Goal: Task Accomplishment & Management: Use online tool/utility

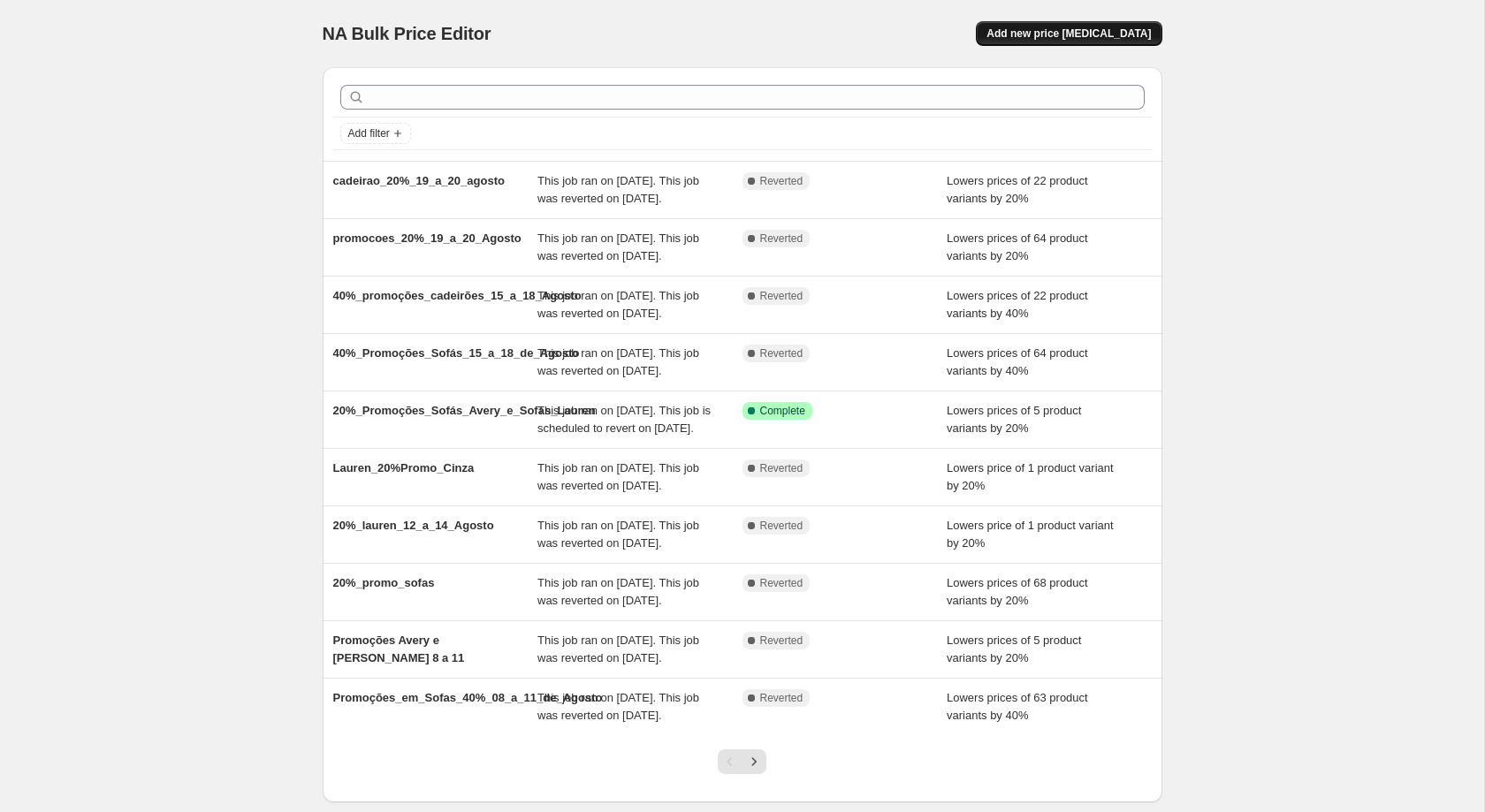
click at [1060, 34] on span "Add new price [MEDICAL_DATA]" at bounding box center [1068, 34] width 164 height 14
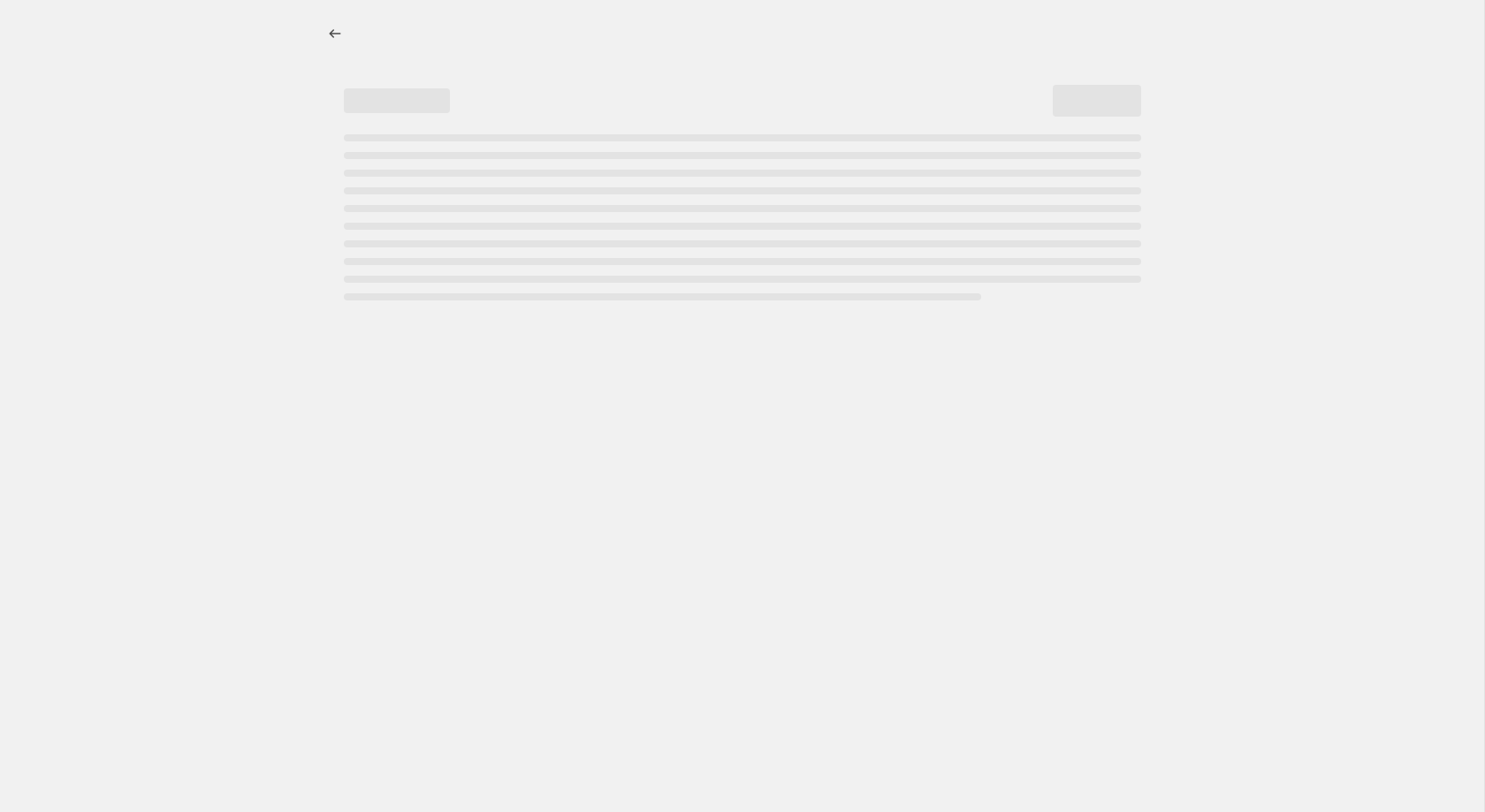
select select "percentage"
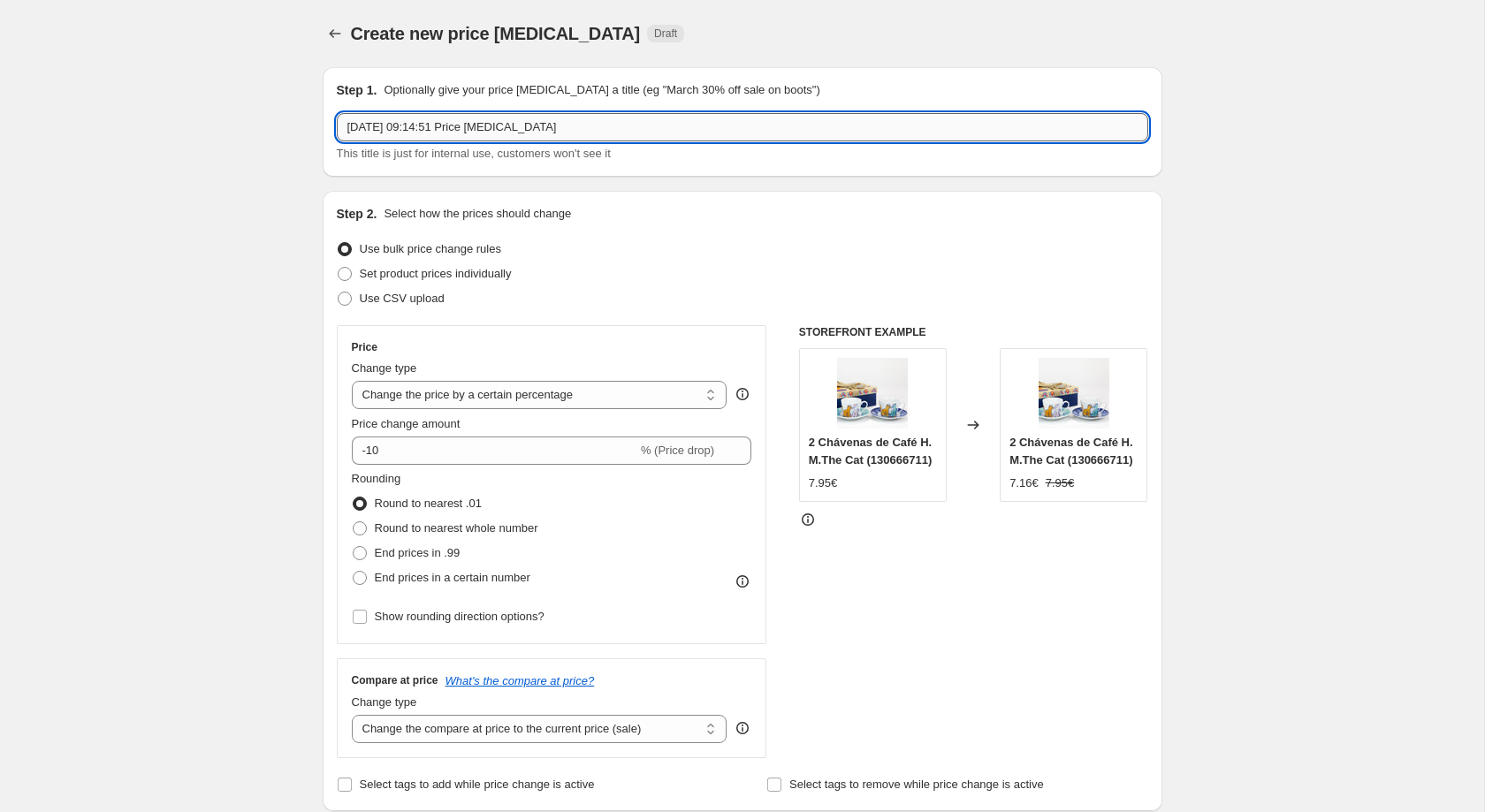
click at [561, 120] on input "[DATE] 09:14:51 Price [MEDICAL_DATA]" at bounding box center [742, 127] width 811 height 29
type input "Promo_Sofás_21_a_25_Agosto_40%"
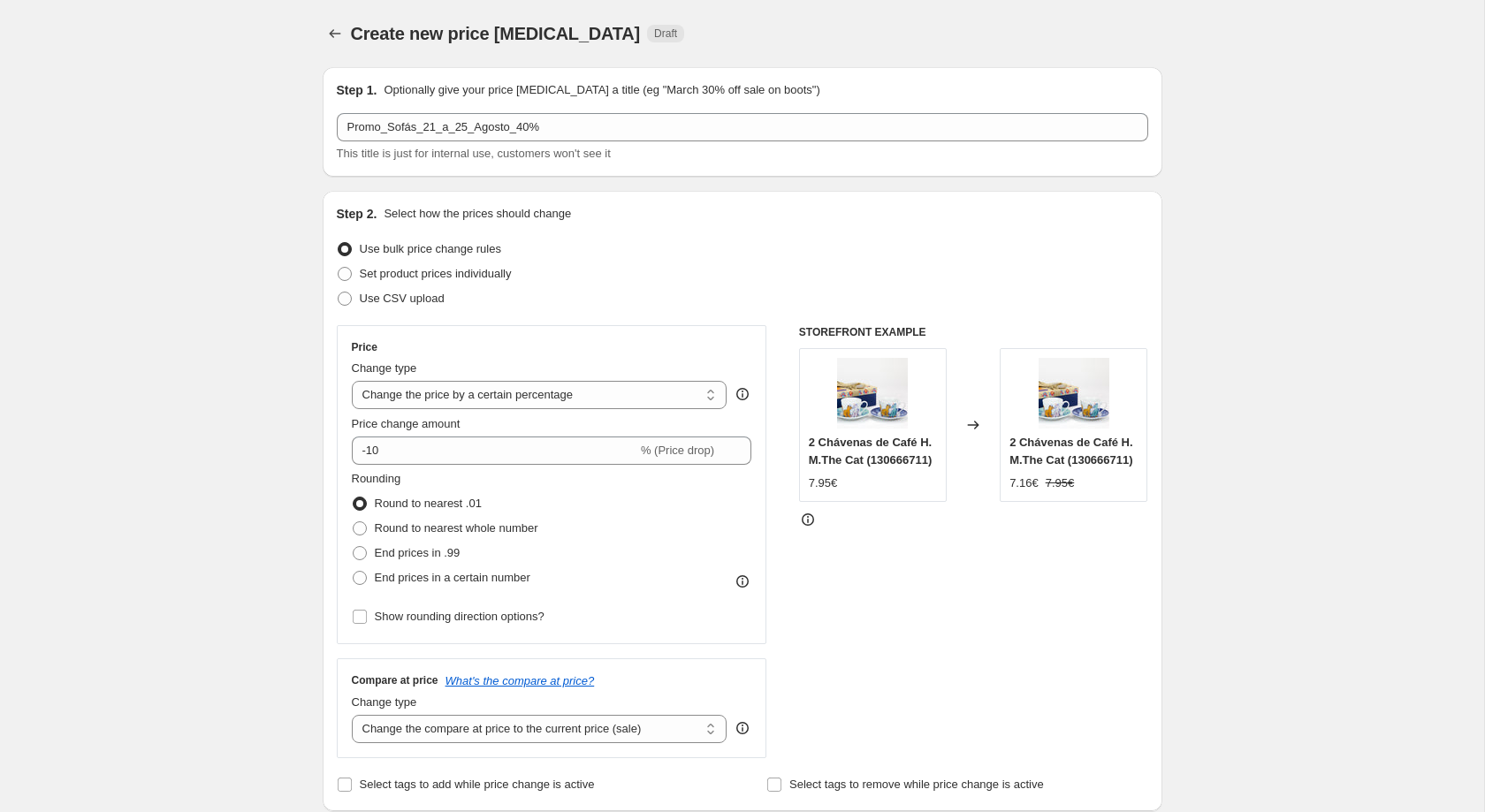
click at [441, 436] on div "Price change amount -10 % (Price drop)" at bounding box center [552, 440] width 401 height 49
click at [422, 451] on input "-10" at bounding box center [495, 450] width 286 height 29
type input "-1"
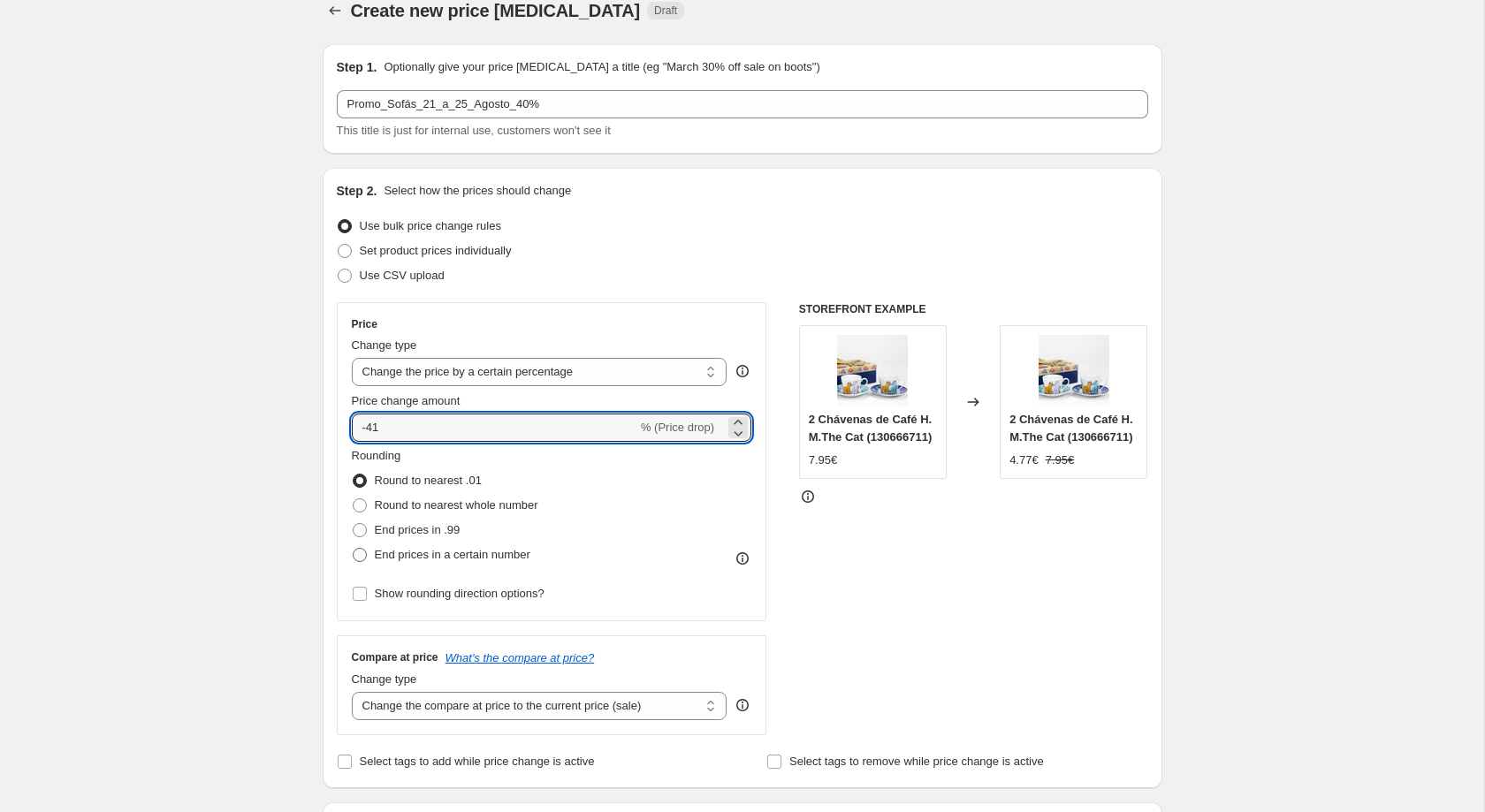
type input "-41"
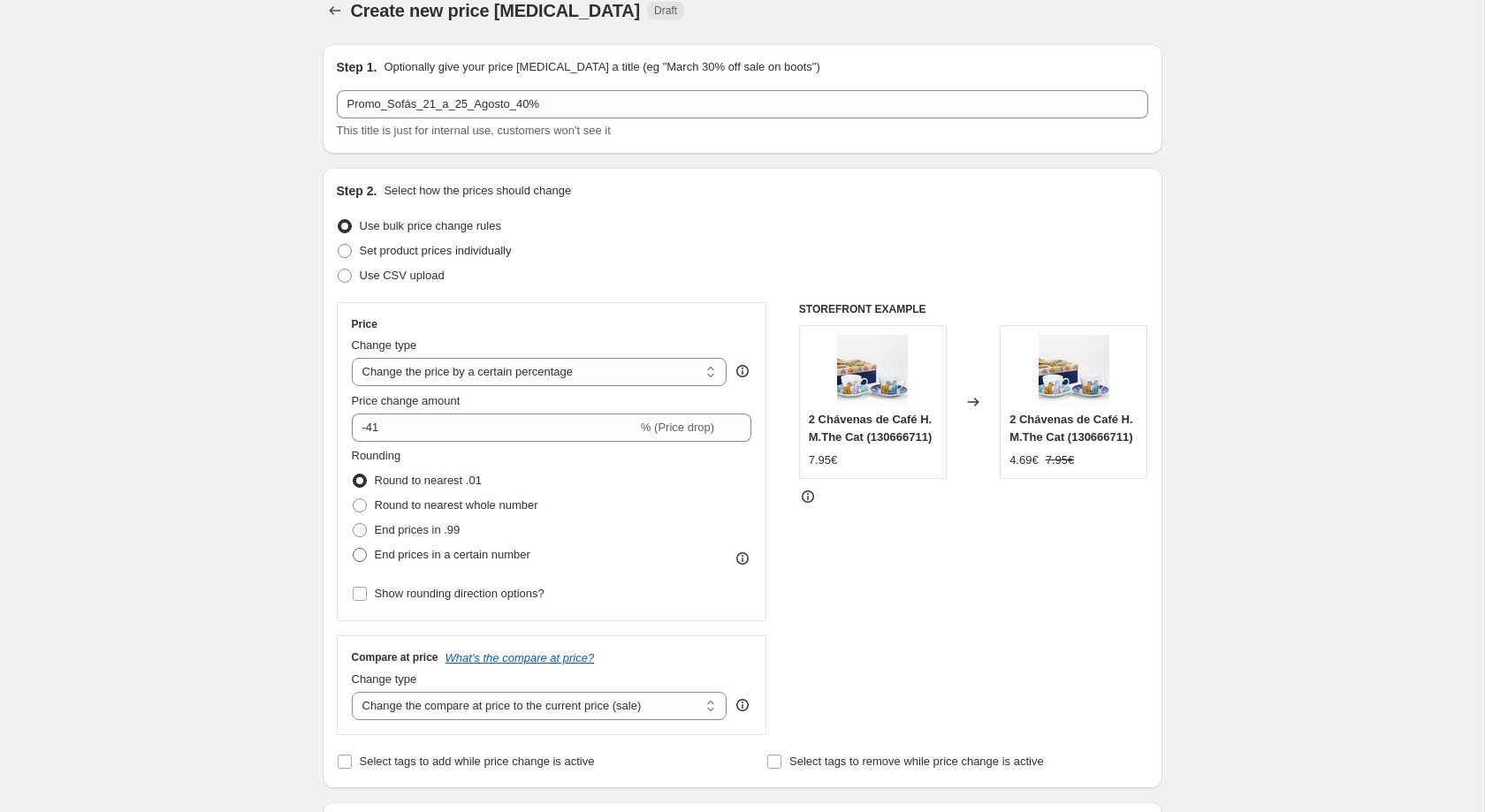
click at [504, 555] on span "End prices in a certain number" at bounding box center [452, 554] width 155 height 13
click at [353, 549] on input "End prices in a certain number" at bounding box center [352, 548] width 1 height 1
radio input "true"
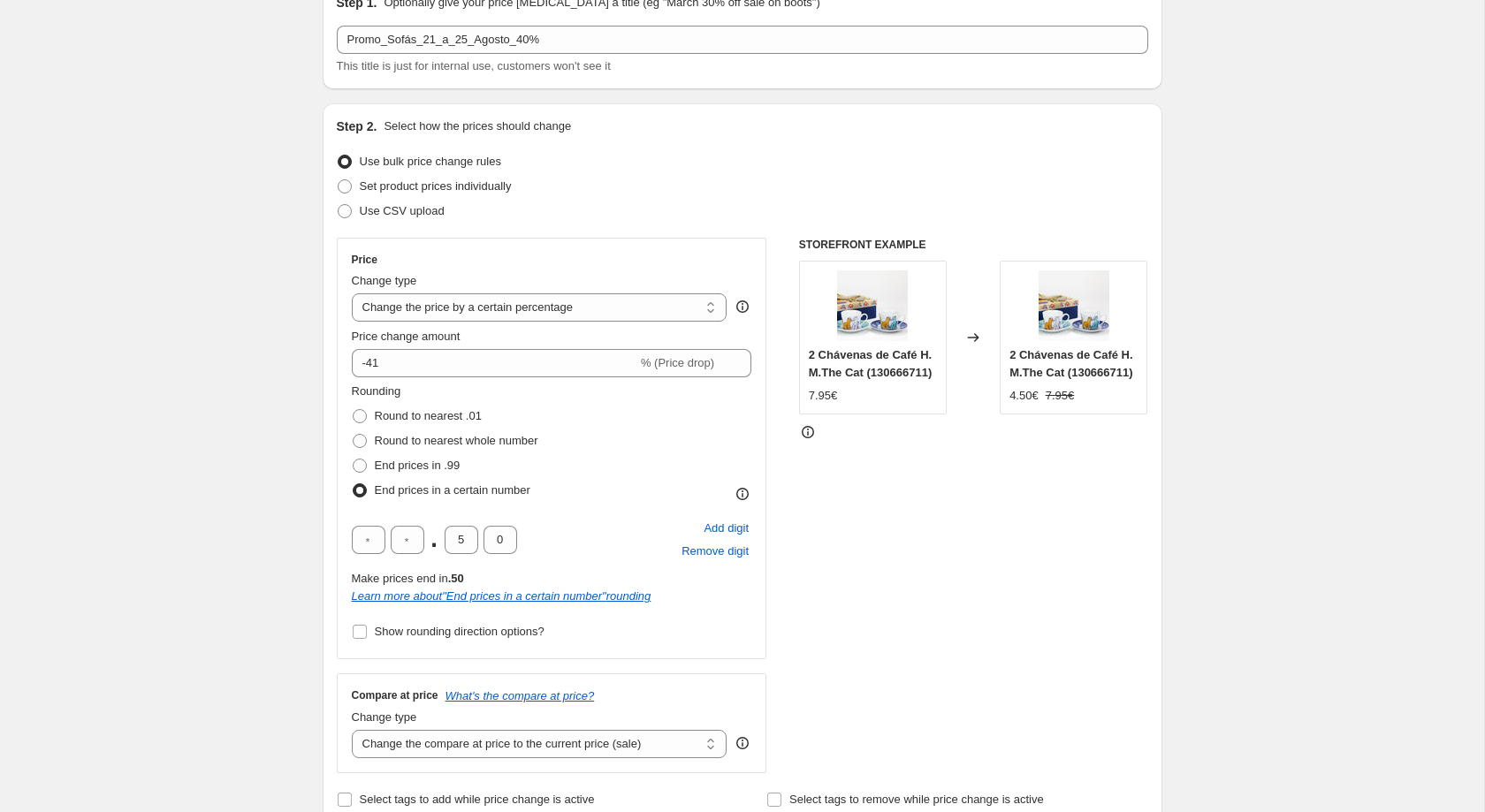
scroll to position [127, 0]
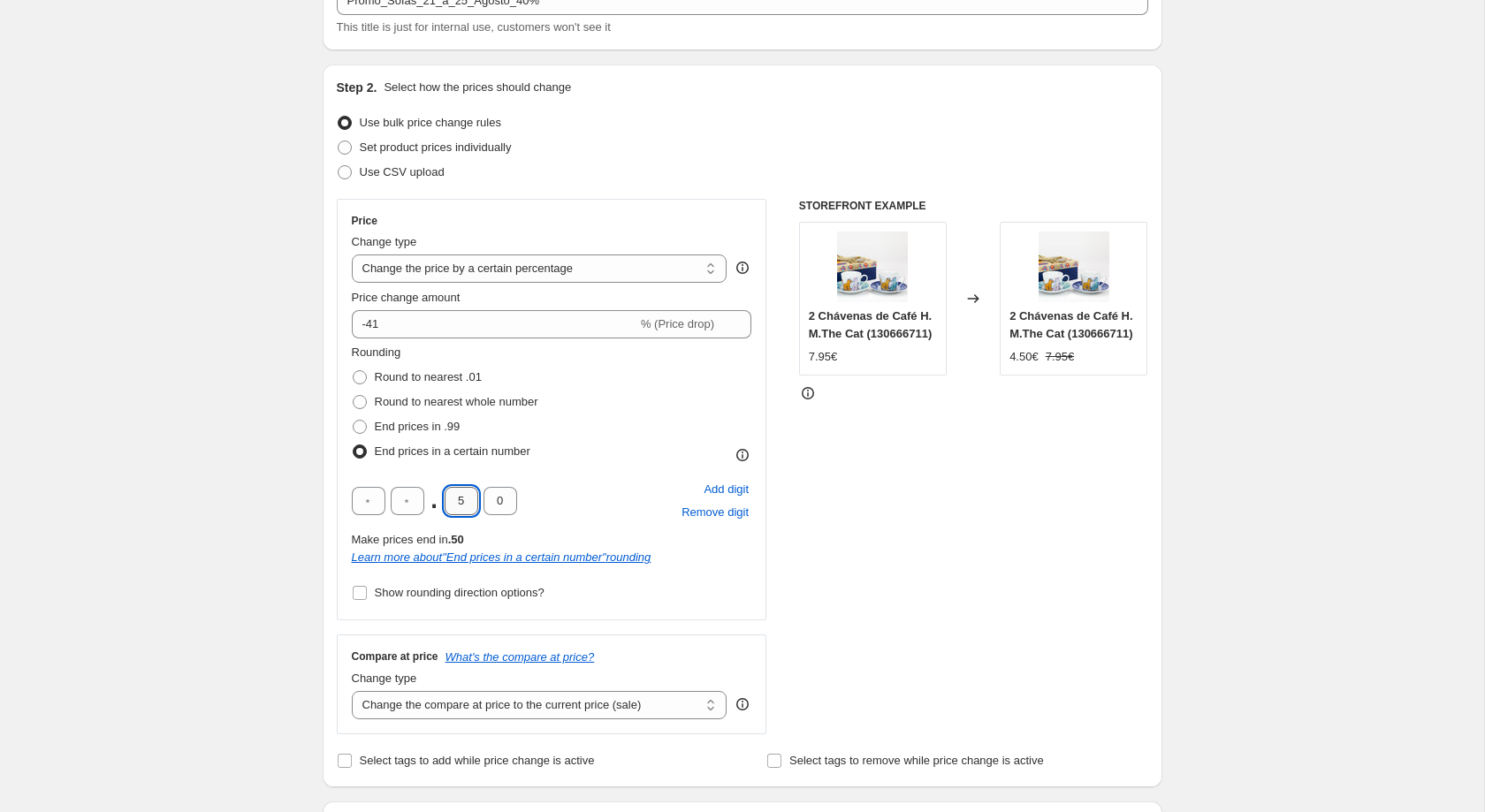
drag, startPoint x: 464, startPoint y: 504, endPoint x: 454, endPoint y: 505, distance: 10.0
click at [454, 505] on input "5" at bounding box center [461, 500] width 34 height 29
type input "4"
click at [107, 514] on div "Create new price [MEDICAL_DATA]. This page is ready Create new price [MEDICAL_D…" at bounding box center [742, 808] width 1484 height 1869
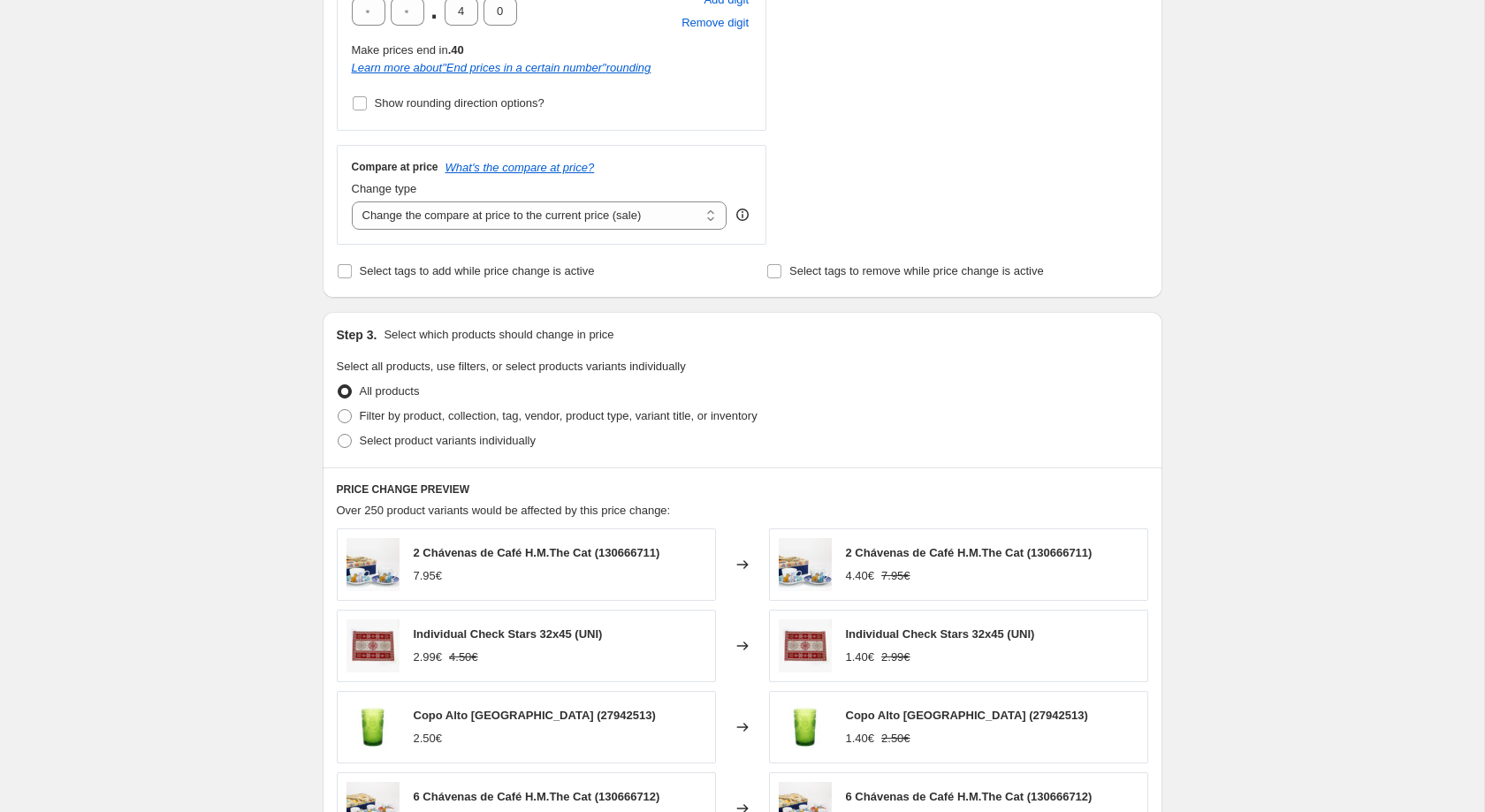
scroll to position [684, 0]
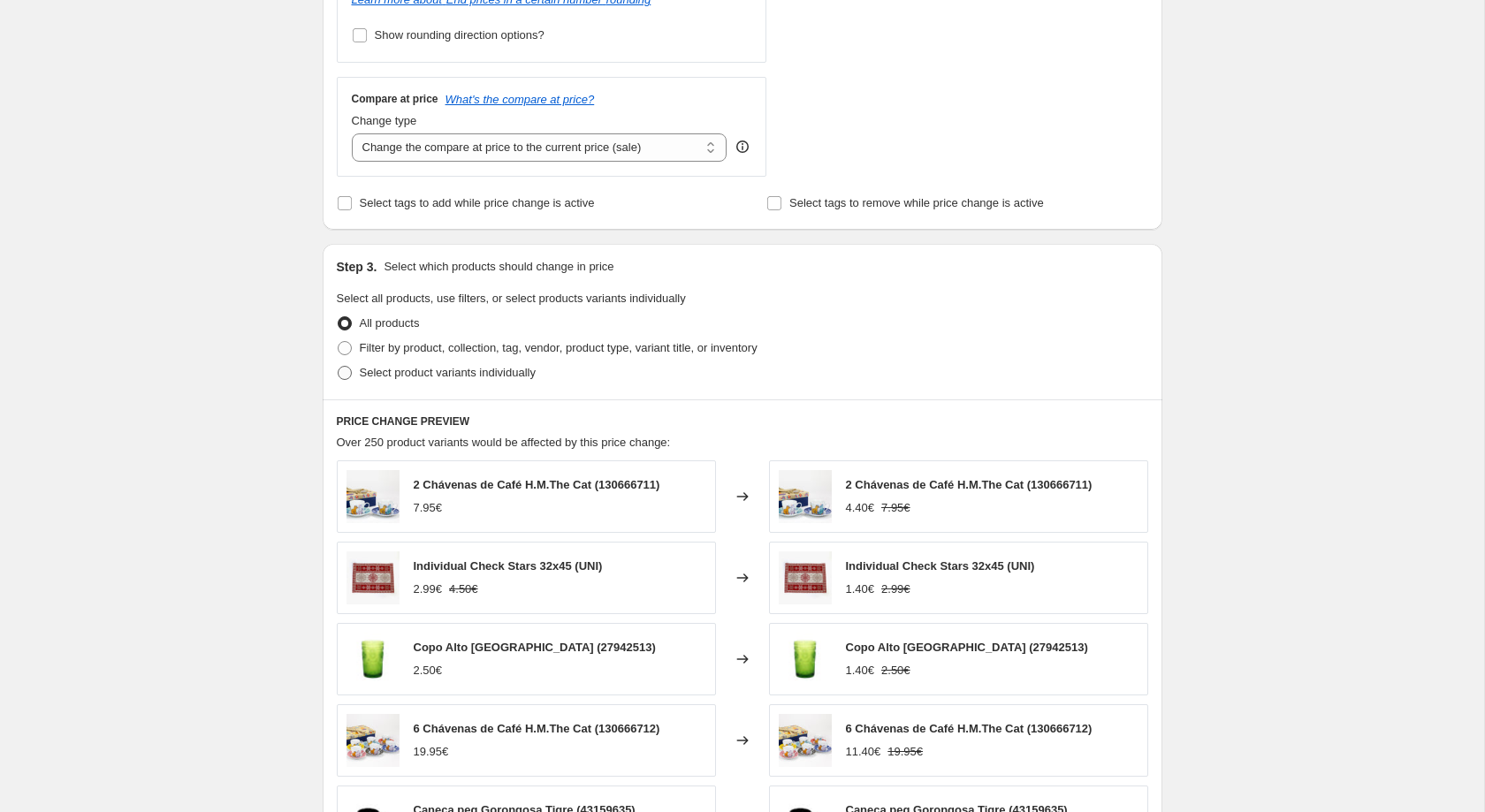
click at [463, 377] on span "Select product variants individually" at bounding box center [448, 372] width 176 height 13
click at [338, 367] on input "Select product variants individually" at bounding box center [337, 366] width 1 height 1
radio input "true"
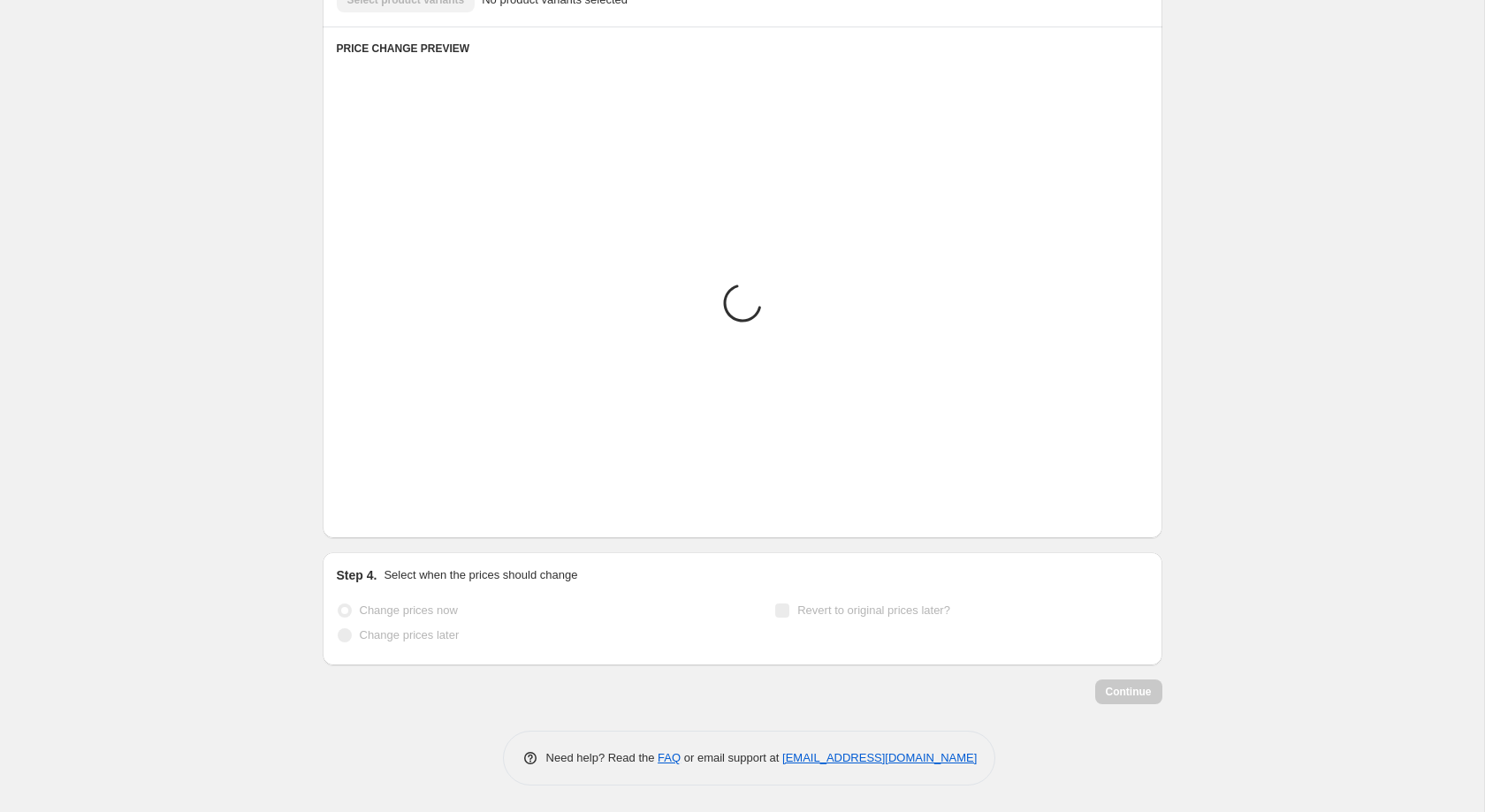
scroll to position [677, 0]
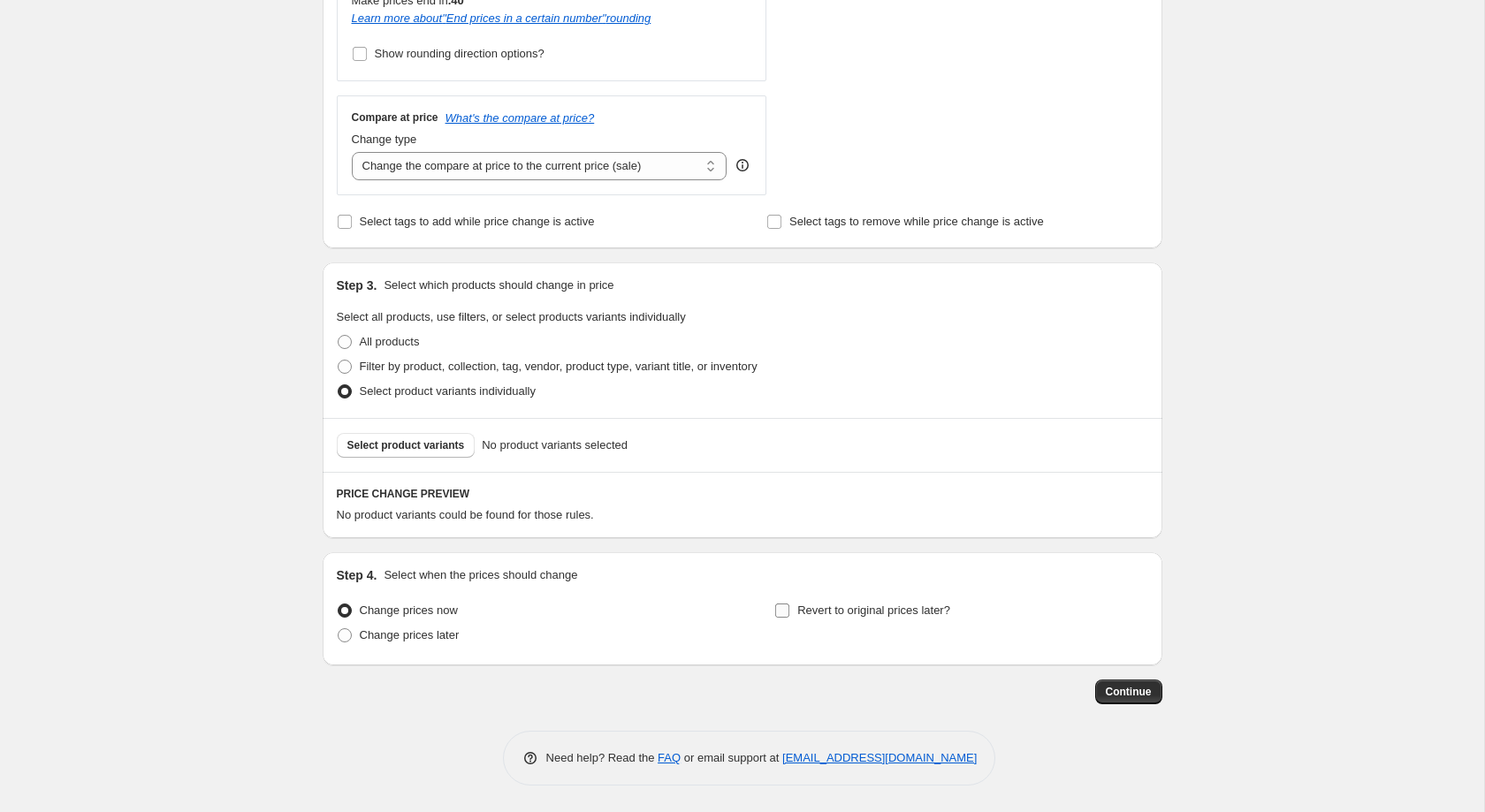
click at [834, 609] on span "Revert to original prices later?" at bounding box center [874, 609] width 153 height 13
click at [789, 609] on input "Revert to original prices later?" at bounding box center [783, 610] width 14 height 14
checkbox input "true"
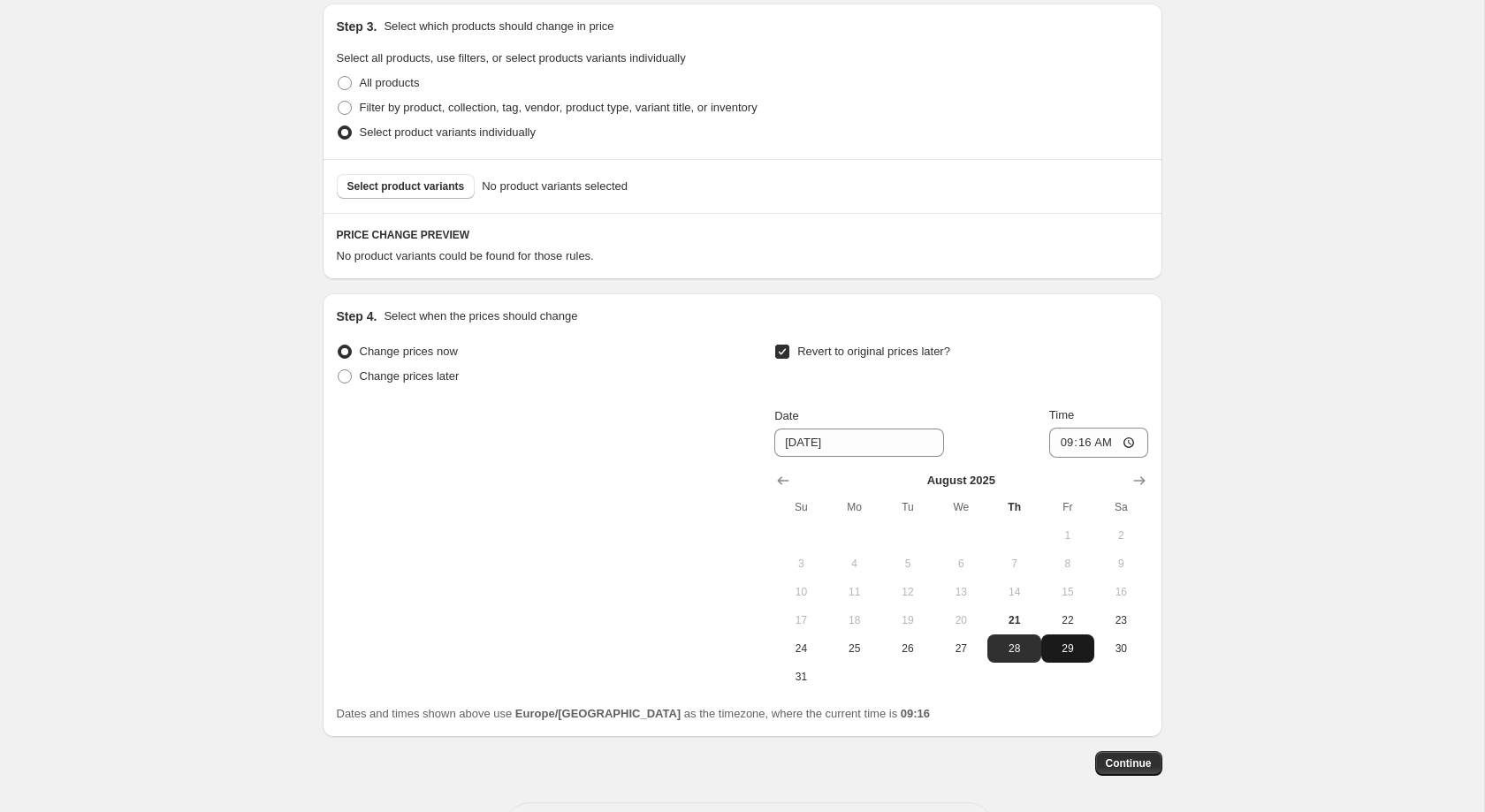
scroll to position [1007, 0]
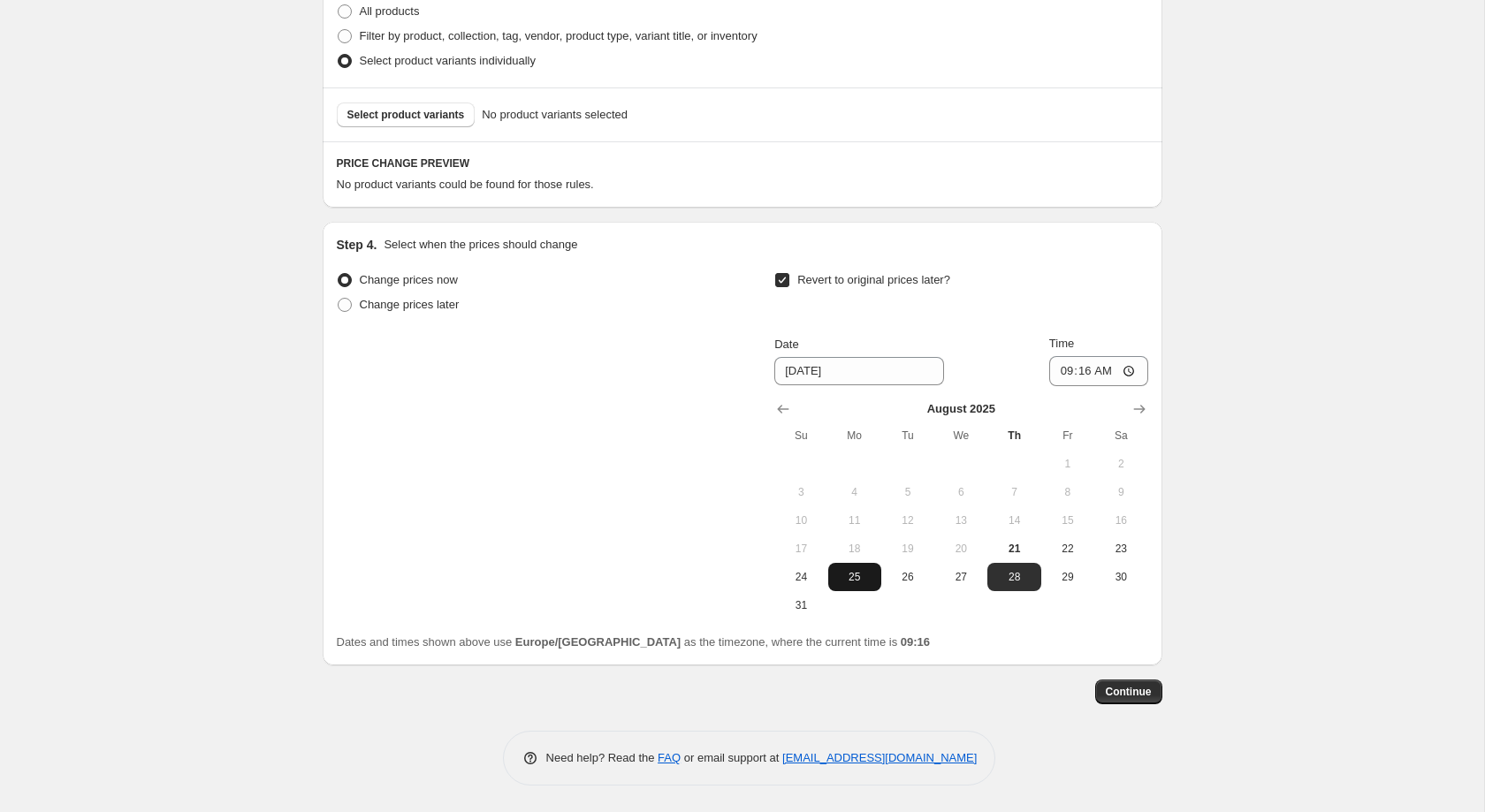
click at [865, 587] on button "25" at bounding box center [855, 577] width 53 height 29
type input "[DATE]"
click at [1079, 382] on input "09:16" at bounding box center [1099, 371] width 99 height 30
type input "23:59"
click at [645, 443] on div "Change prices now Change prices later Revert to original prices later? Date [DA…" at bounding box center [742, 444] width 811 height 352
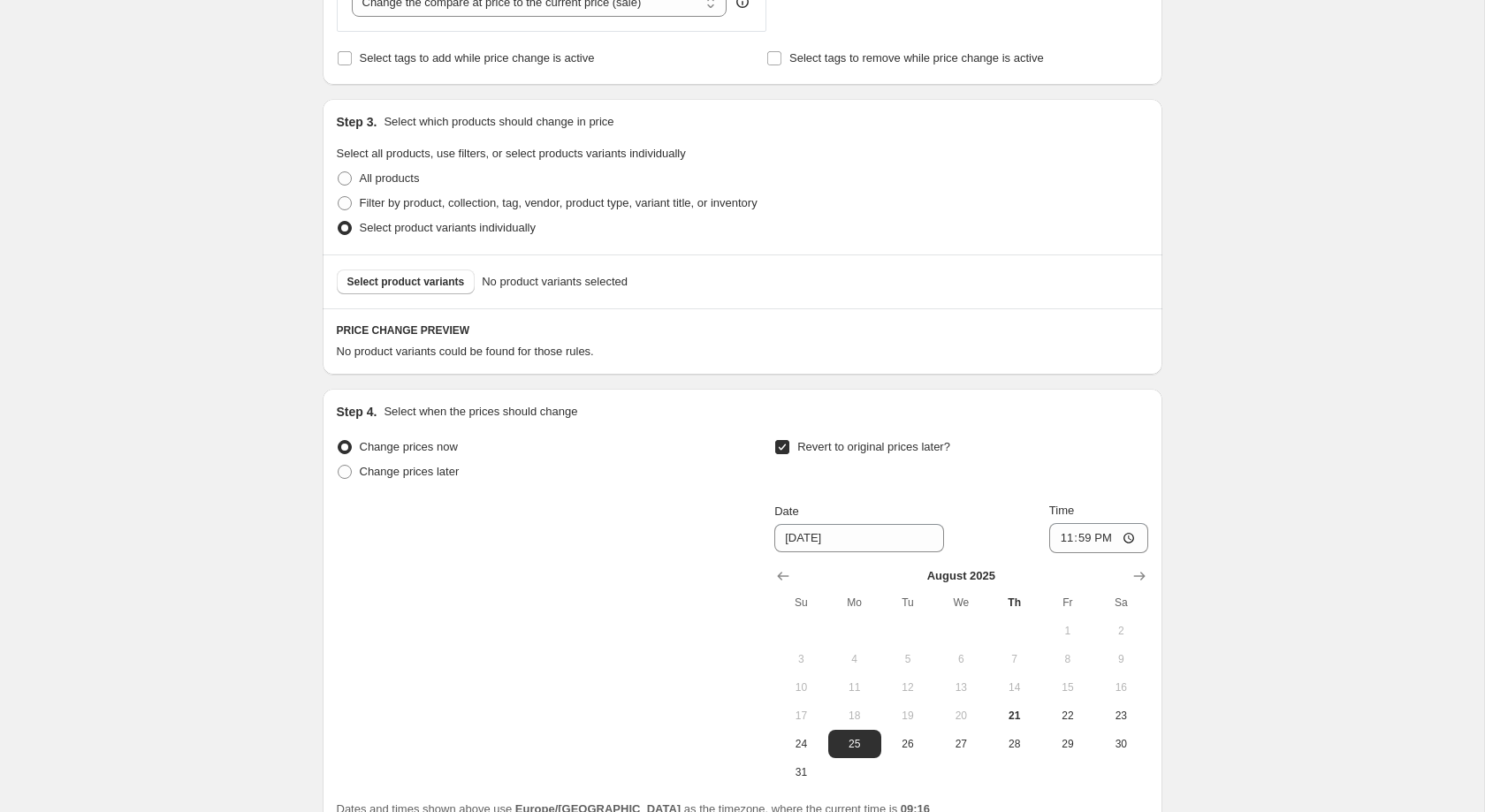
scroll to position [555, 0]
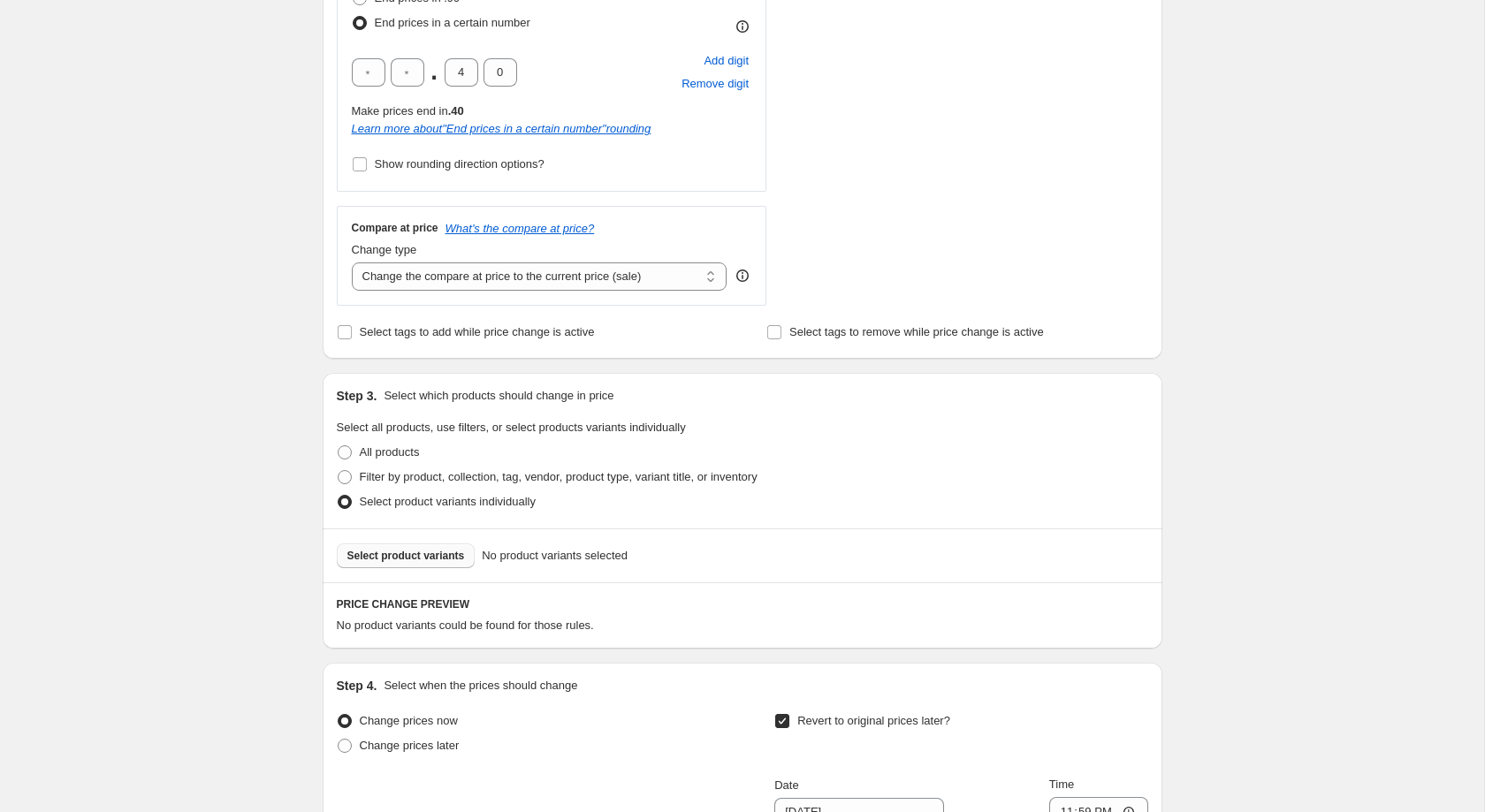
click at [455, 563] on span "Select product variants" at bounding box center [406, 556] width 118 height 14
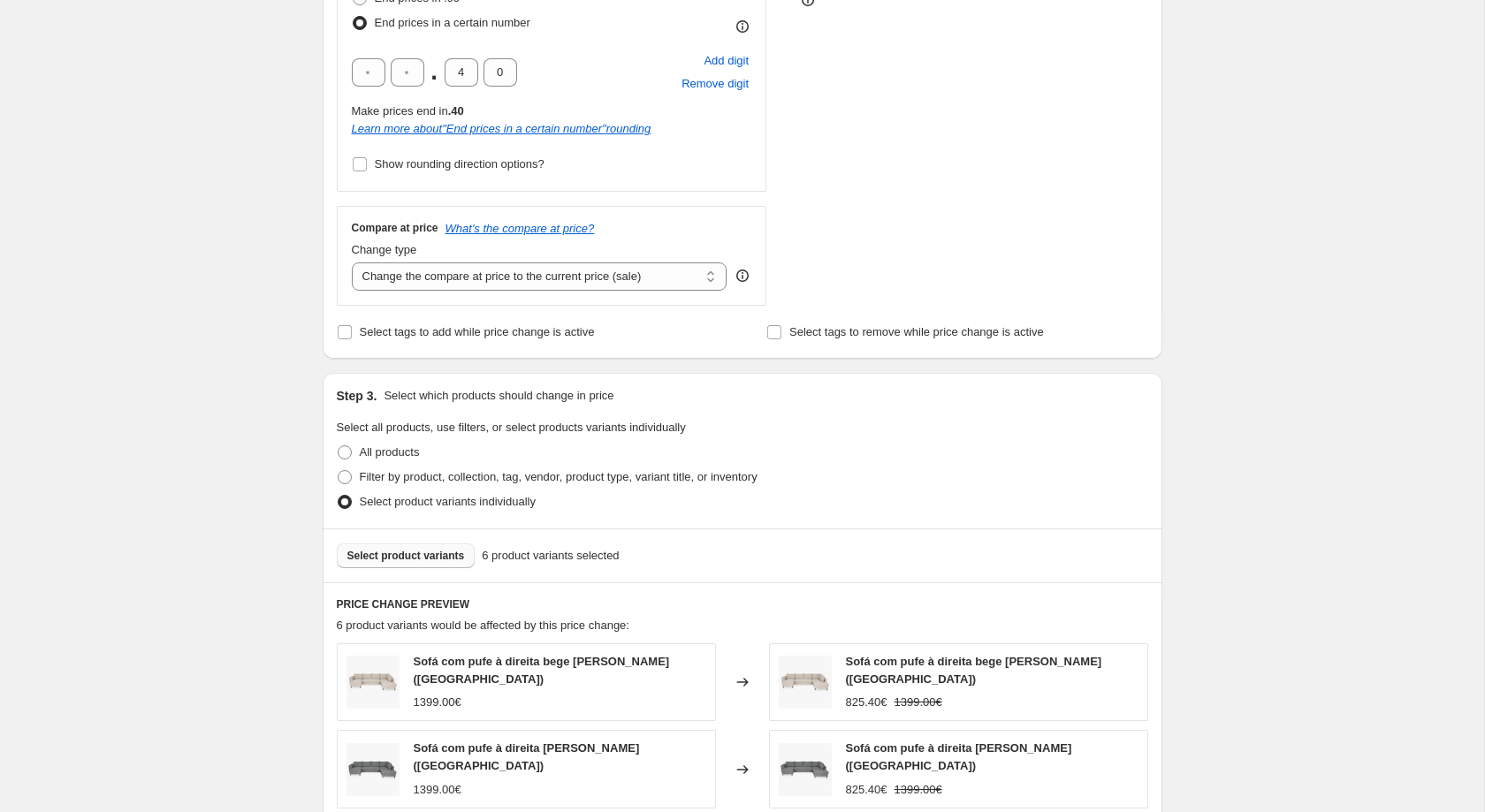
click at [442, 561] on span "Select product variants" at bounding box center [406, 556] width 118 height 14
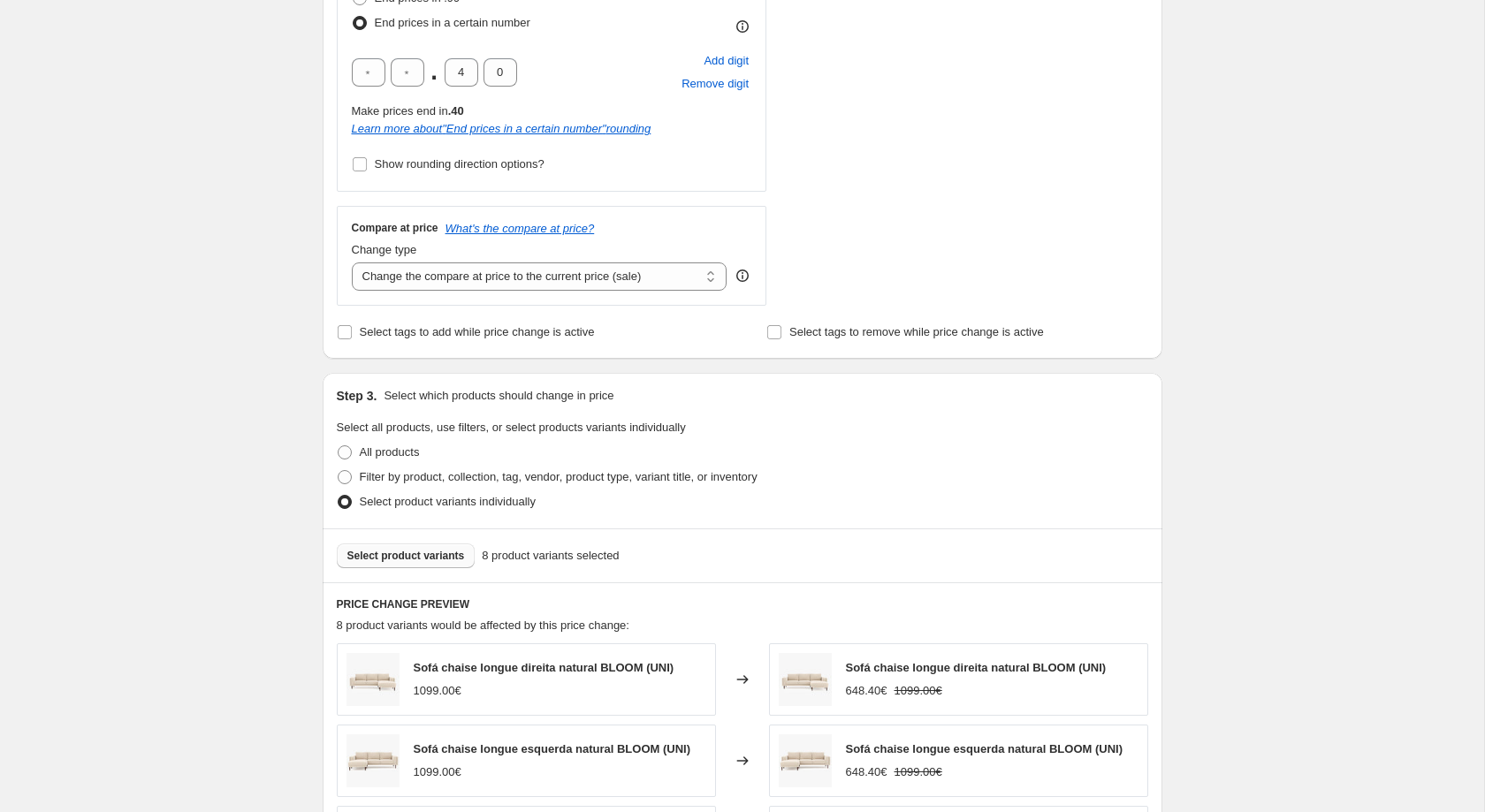
click at [447, 563] on span "Select product variants" at bounding box center [406, 556] width 118 height 14
click at [450, 563] on span "Select product variants" at bounding box center [406, 556] width 118 height 14
click at [433, 563] on span "Select product variants" at bounding box center [406, 556] width 118 height 14
click at [423, 569] on button "Select product variants" at bounding box center [406, 555] width 139 height 25
click at [410, 560] on div "Select product variants 38 product variants selected" at bounding box center [742, 555] width 840 height 54
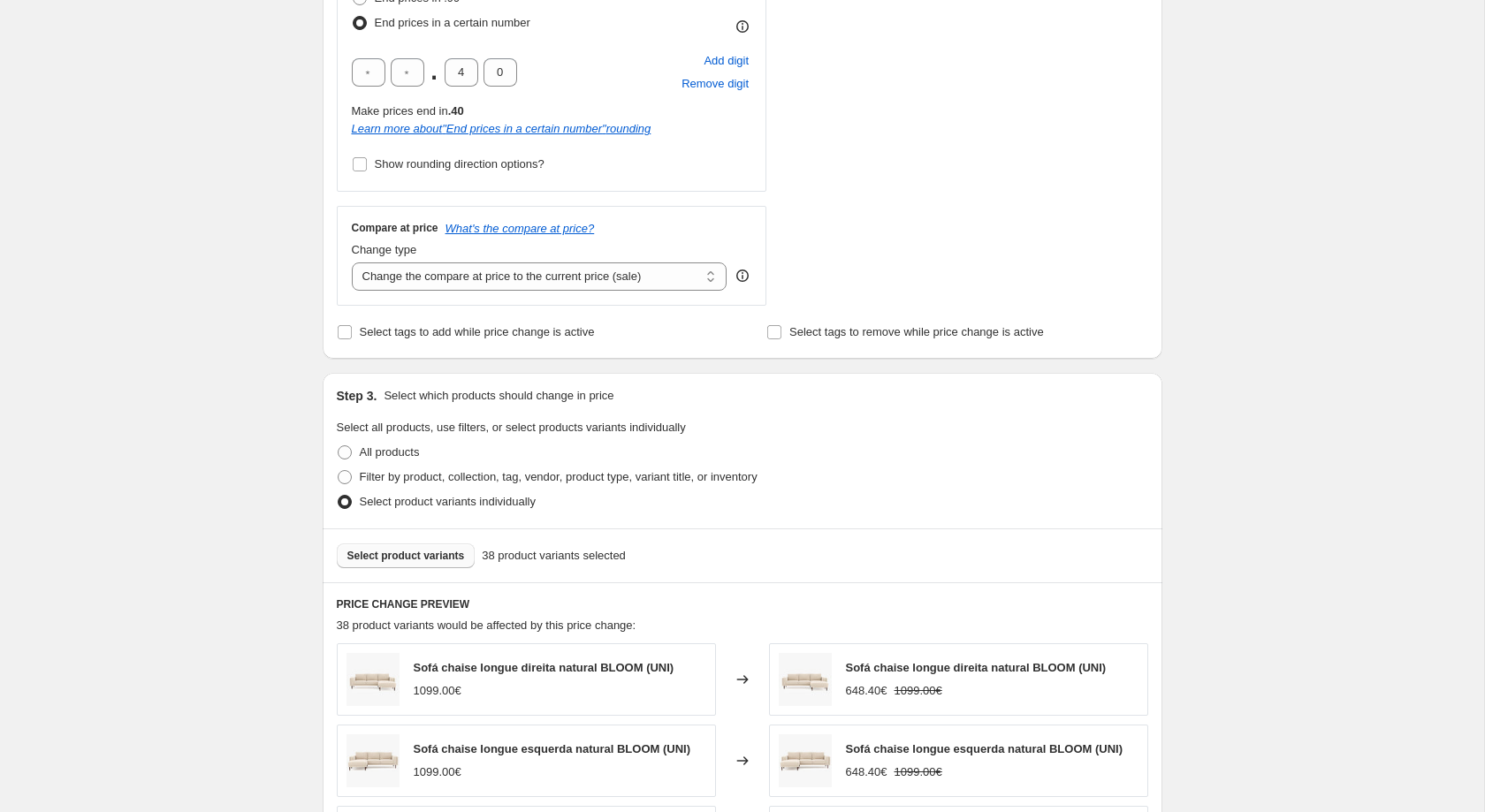
click at [410, 560] on span "Select product variants" at bounding box center [406, 556] width 118 height 14
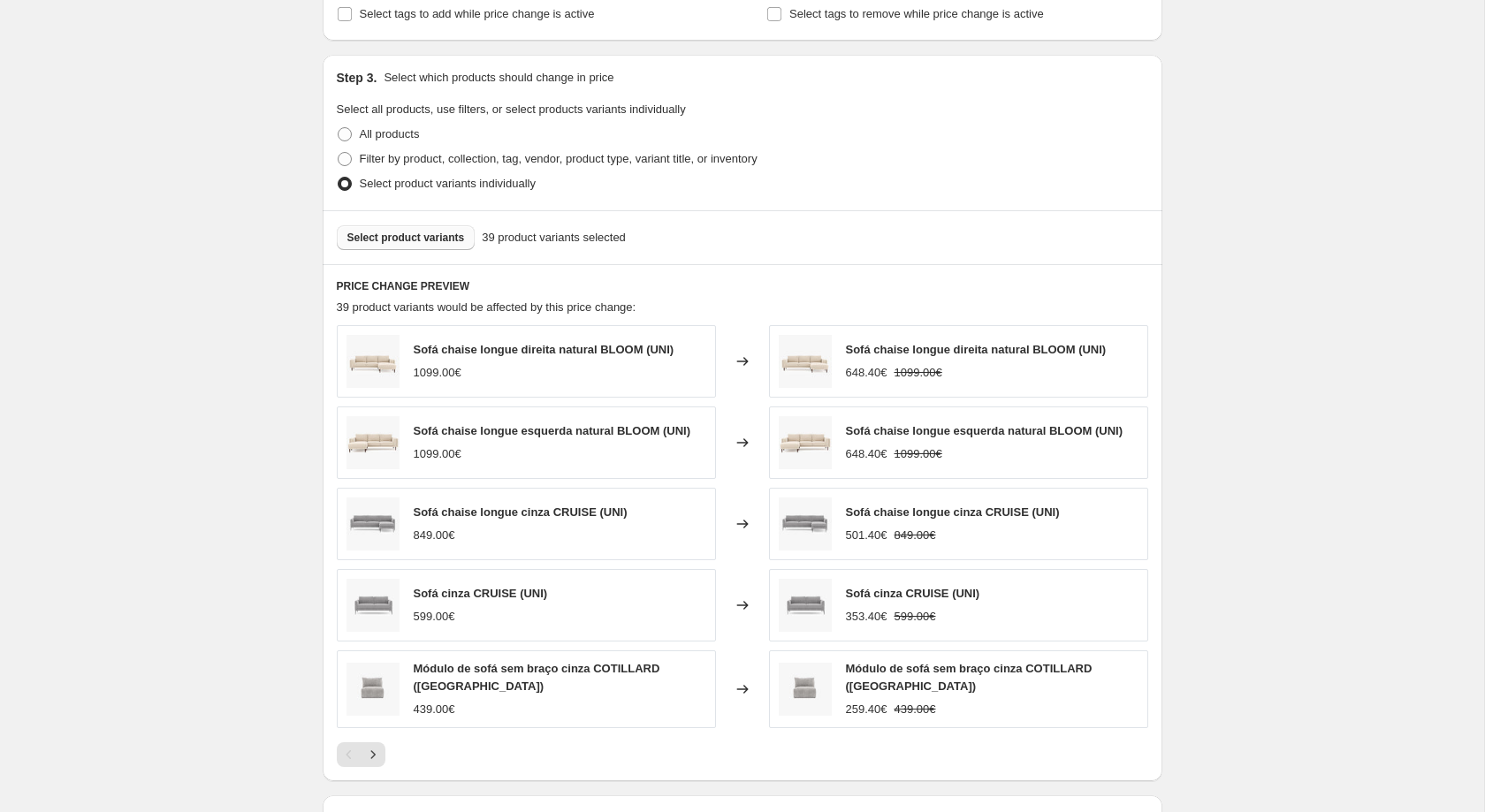
scroll to position [861, 0]
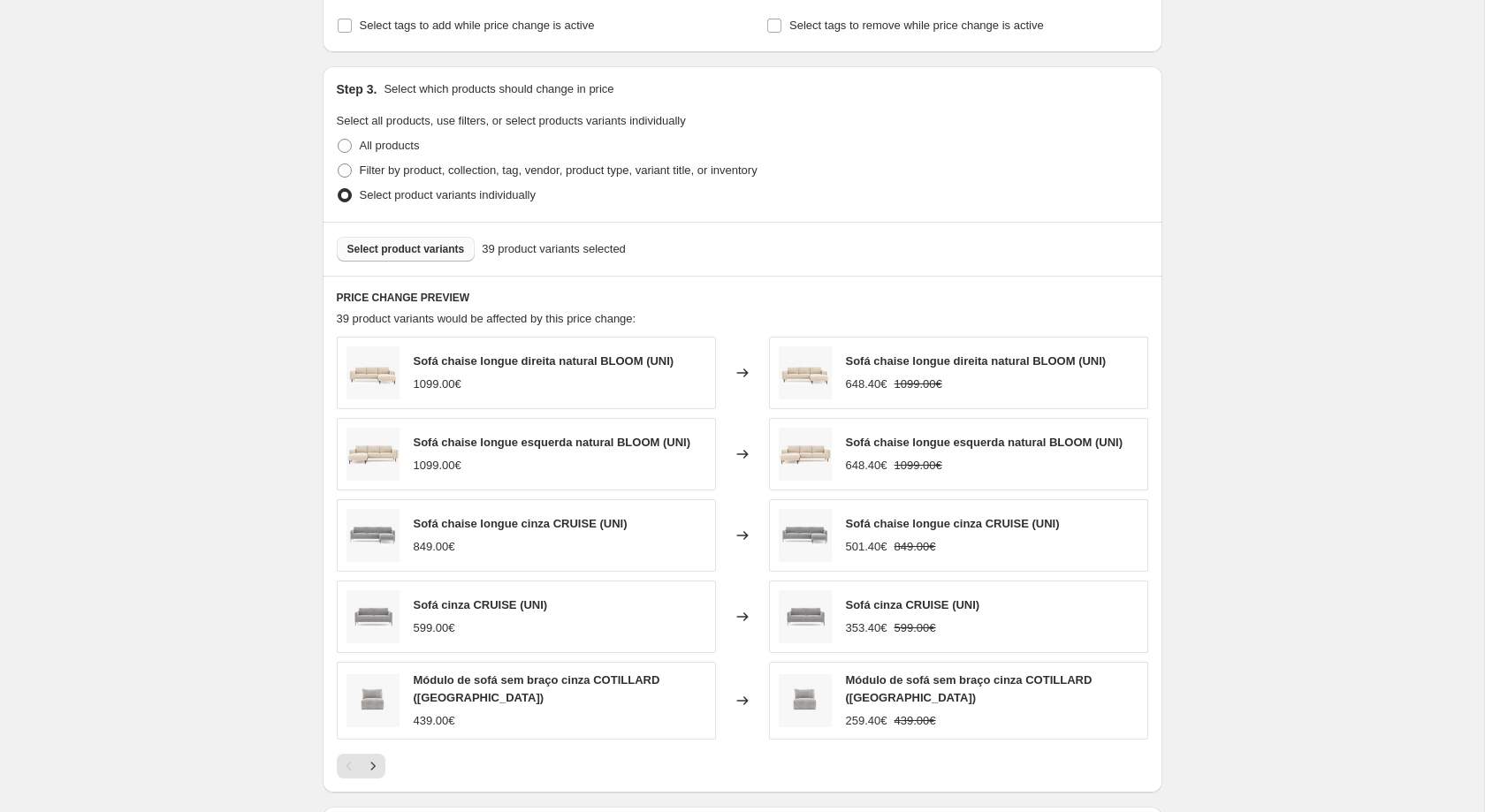
click at [423, 256] on span "Select product variants" at bounding box center [406, 249] width 118 height 14
click at [435, 252] on span "Select product variants" at bounding box center [406, 249] width 118 height 14
click at [425, 235] on div "Select product variants 51 product variants selected" at bounding box center [742, 248] width 840 height 54
click at [425, 249] on button "Select product variants" at bounding box center [406, 248] width 139 height 25
click at [425, 256] on span "Select product variants" at bounding box center [406, 249] width 118 height 14
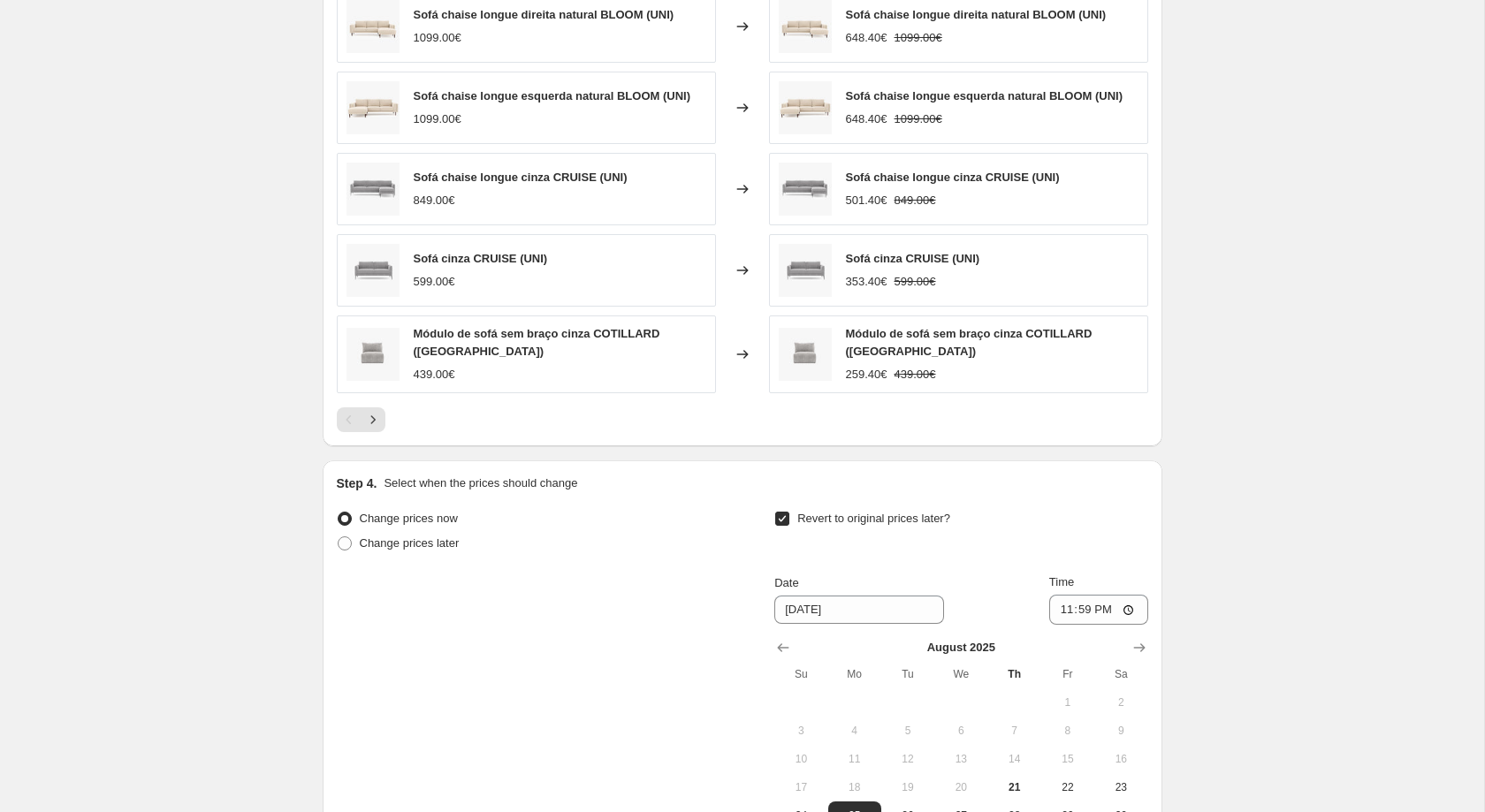
scroll to position [1452, 0]
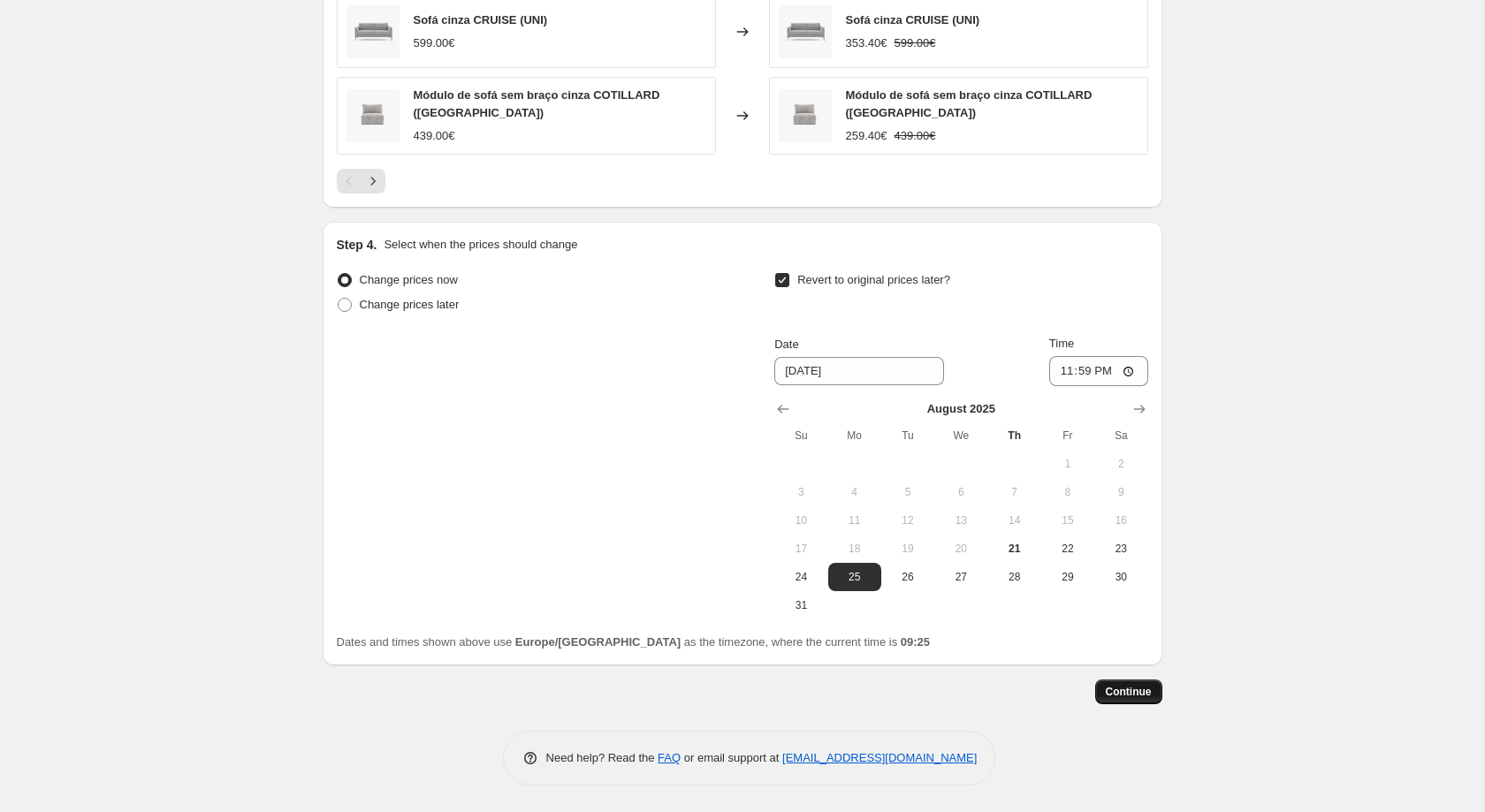
click at [1140, 679] on button "Continue" at bounding box center [1129, 691] width 67 height 25
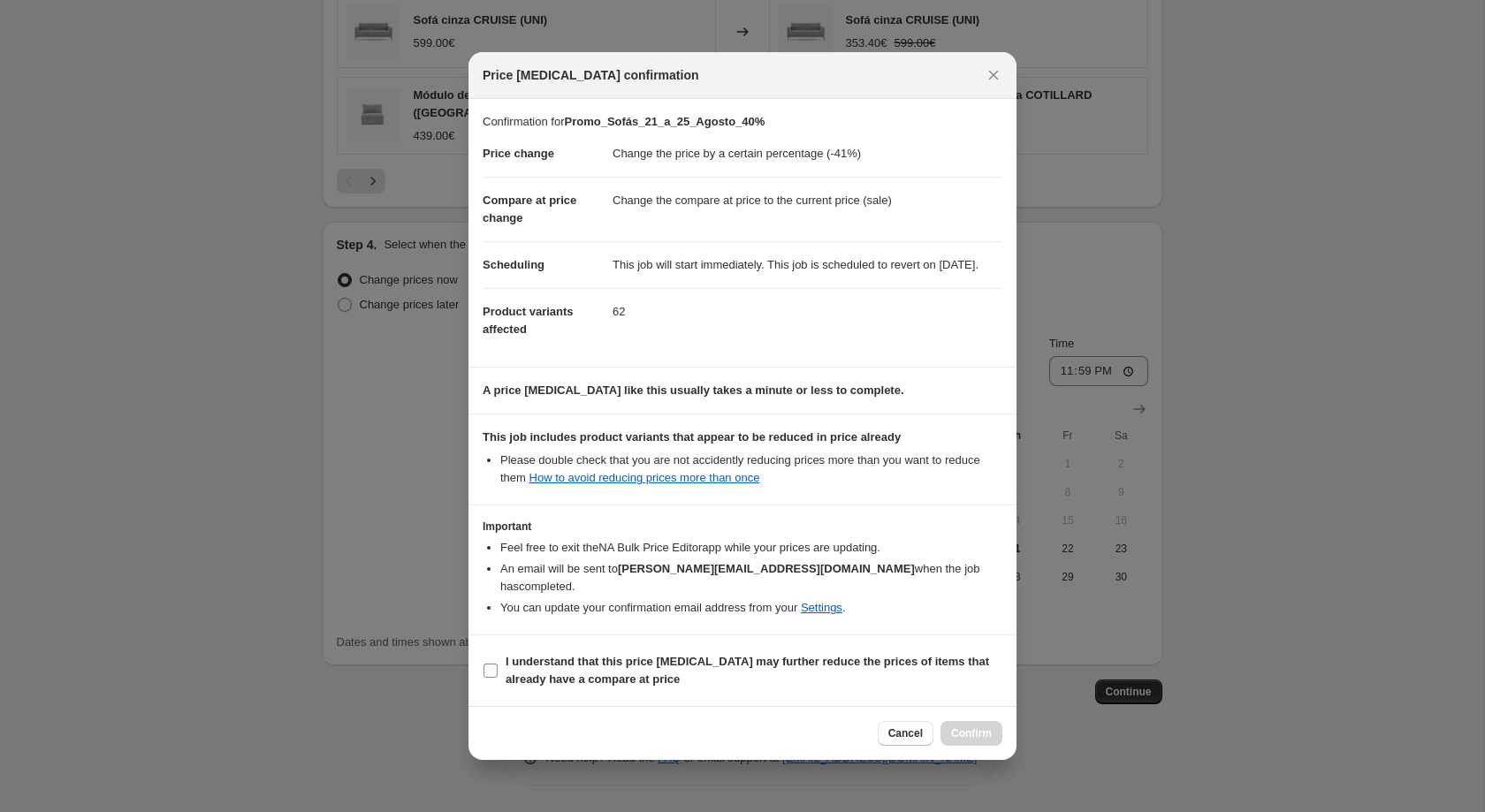
click at [681, 686] on span "I understand that this price [MEDICAL_DATA] may further reduce the prices of it…" at bounding box center [754, 671] width 497 height 36
click at [498, 677] on input "I understand that this price [MEDICAL_DATA] may further reduce the prices of it…" at bounding box center [491, 671] width 14 height 14
checkbox input "true"
click at [973, 729] on span "Confirm" at bounding box center [971, 733] width 41 height 14
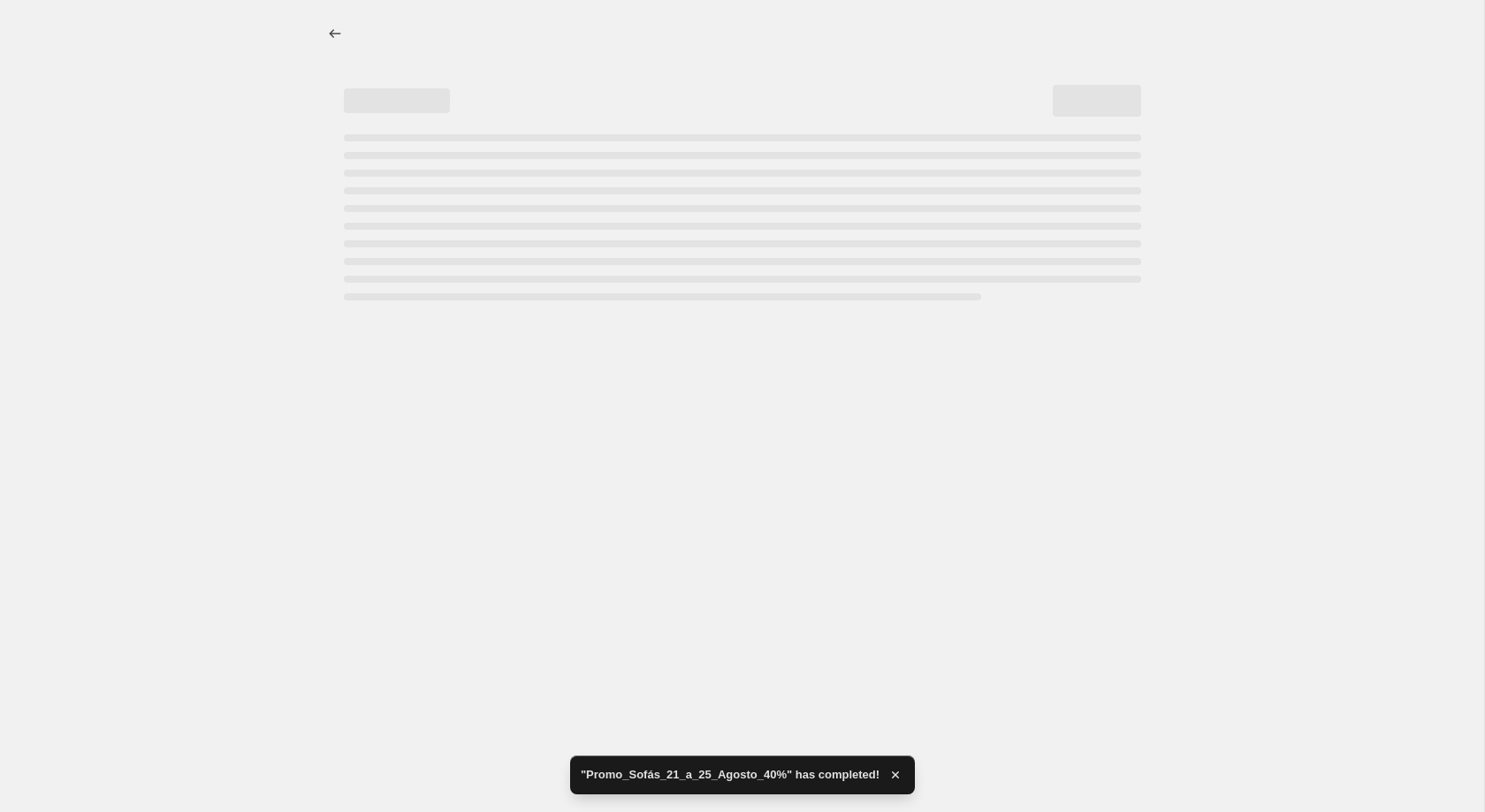
select select "percentage"
